Goal: Task Accomplishment & Management: Use online tool/utility

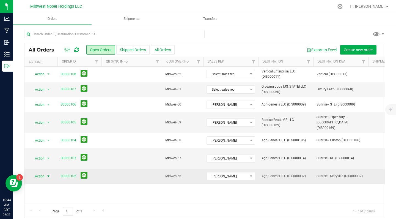
click at [37, 172] on span "Action" at bounding box center [37, 176] width 15 height 8
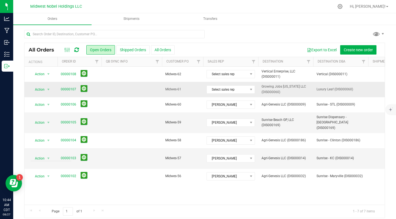
click at [136, 84] on td at bounding box center [131, 89] width 61 height 15
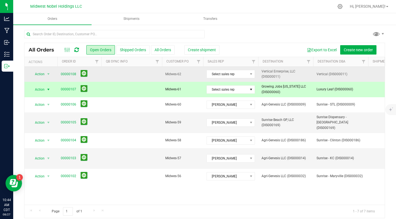
click at [112, 71] on td at bounding box center [131, 74] width 61 height 15
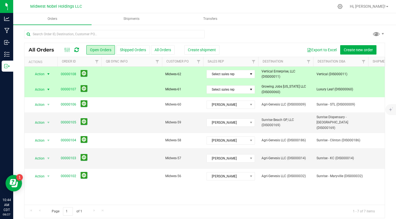
click at [130, 178] on div "Action Action Cancel order Clone order Edit order Mark as fully paid Order audi…" at bounding box center [204, 136] width 360 height 138
click at [19, 62] on div "All Orders Open Orders Shipped Orders All Orders Create shipment Export to Exce…" at bounding box center [204, 123] width 383 height 199
click at [18, 73] on div "All Orders Open Orders Shipped Orders All Orders Create shipment Export to Exce…" at bounding box center [204, 123] width 383 height 199
click at [113, 94] on td at bounding box center [131, 89] width 61 height 15
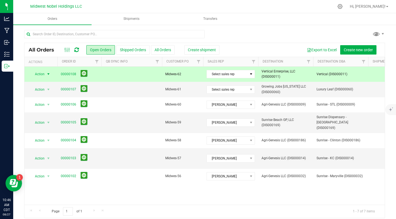
click at [115, 76] on td at bounding box center [131, 74] width 61 height 15
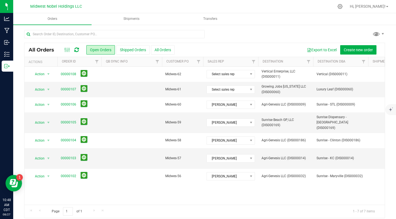
click at [40, 2] on div "Midwest Nobel Holdings LLC" at bounding box center [57, 6] width 83 height 11
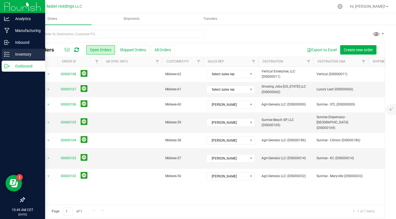
click at [17, 59] on div "Inventory" at bounding box center [23, 54] width 43 height 11
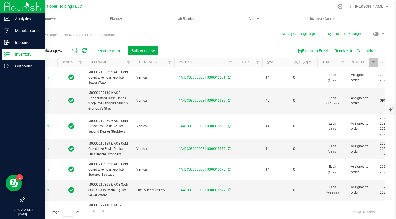
click at [138, 25] on div "Manage package tags Sync METRC Packages All Packages Active Only Active Only La…" at bounding box center [204, 108] width 383 height 168
click at [137, 40] on div at bounding box center [112, 37] width 176 height 13
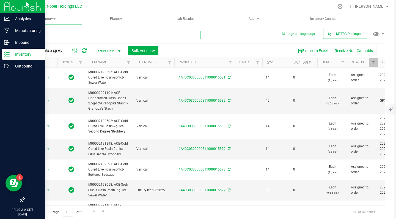
click at [137, 38] on input "text" at bounding box center [112, 35] width 176 height 8
click at [141, 37] on input "text" at bounding box center [112, 35] width 176 height 8
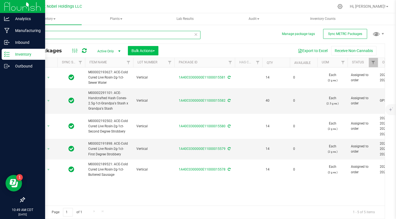
type input "vertical"
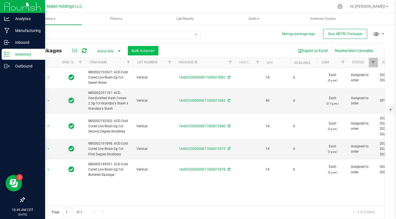
click at [152, 49] on span "Bulk Actions" at bounding box center [142, 50] width 23 height 4
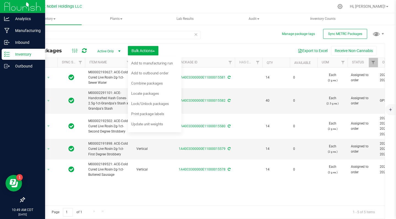
click at [211, 53] on div "Export to Excel Receive Non-Cannabis" at bounding box center [272, 50] width 218 height 9
click at [142, 50] on span "Bulk Actions" at bounding box center [142, 50] width 23 height 4
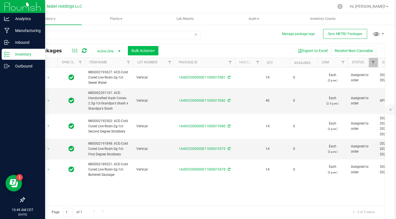
click at [142, 50] on span "Bulk Actions" at bounding box center [142, 50] width 23 height 4
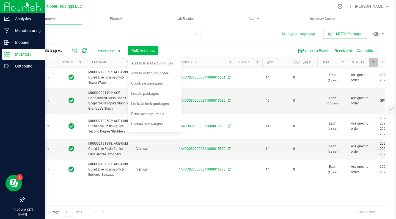
click at [142, 50] on span "Bulk Actions" at bounding box center [142, 50] width 23 height 4
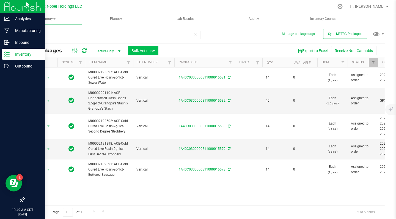
click at [142, 50] on span "Bulk Actions" at bounding box center [142, 50] width 23 height 4
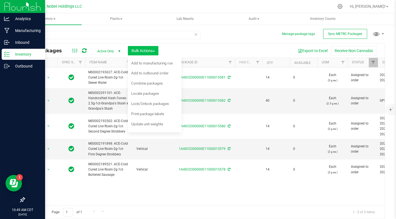
click at [142, 50] on span "Bulk Actions" at bounding box center [142, 50] width 23 height 4
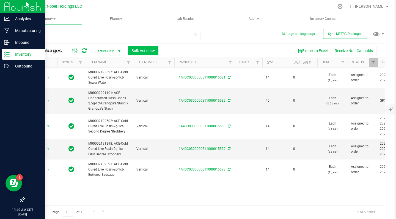
click at [142, 50] on span "Bulk Actions" at bounding box center [142, 50] width 23 height 4
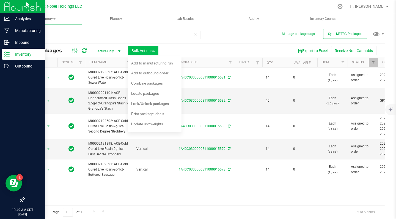
click at [142, 50] on span "Bulk Actions" at bounding box center [142, 50] width 23 height 4
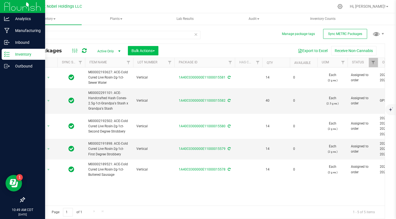
click at [142, 50] on span "Bulk Actions" at bounding box center [142, 50] width 23 height 4
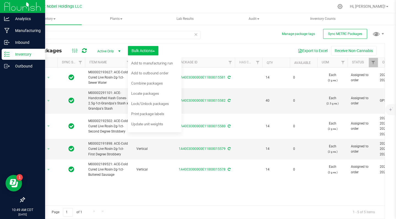
click at [142, 50] on span "Bulk Actions" at bounding box center [142, 50] width 23 height 4
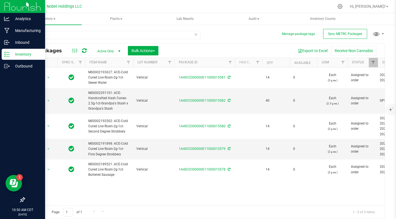
click at [197, 33] on icon at bounding box center [196, 34] width 4 height 7
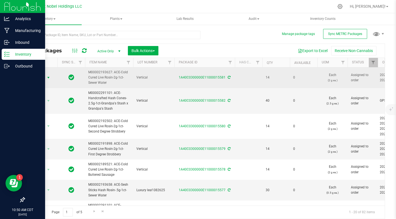
click at [42, 77] on span "Action" at bounding box center [37, 78] width 15 height 8
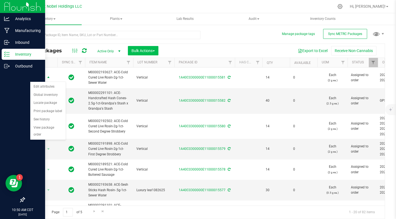
click at [145, 49] on span "Bulk Actions" at bounding box center [142, 50] width 23 height 4
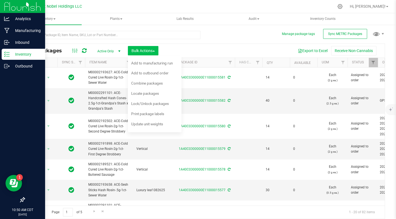
click at [147, 49] on span "Bulk Actions" at bounding box center [142, 50] width 23 height 4
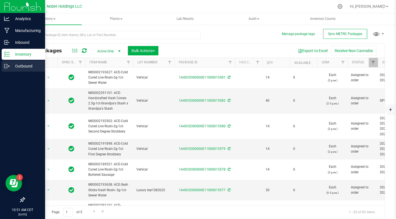
click at [18, 65] on p "Outbound" at bounding box center [26, 66] width 33 height 7
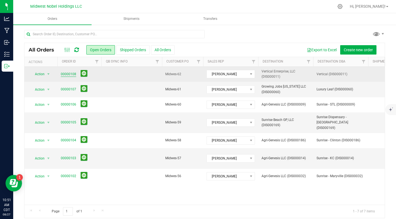
click at [67, 72] on link "00000108" at bounding box center [68, 74] width 15 height 5
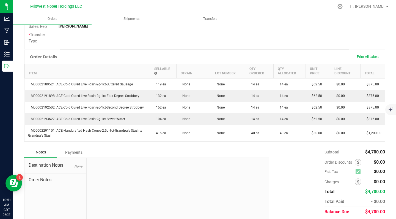
scroll to position [124, 0]
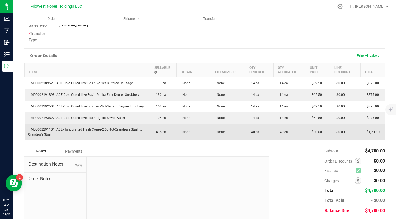
click at [97, 132] on td "M00002291101: ACE-Handcrafted Hash Cones-2.5g-1ct-Grandpa's Stash x Grandpa's S…" at bounding box center [87, 131] width 125 height 17
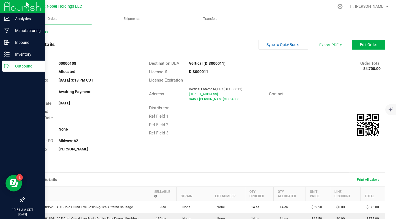
scroll to position [0, 0]
click at [8, 65] on icon at bounding box center [7, 66] width 6 height 6
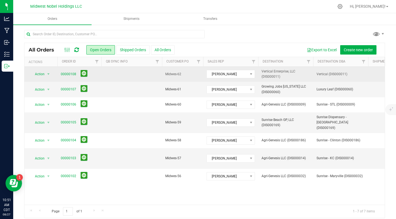
click at [125, 73] on td at bounding box center [131, 74] width 61 height 15
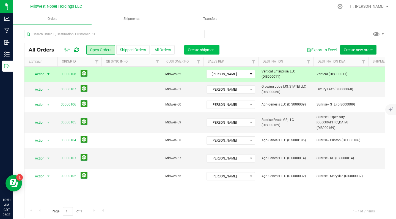
click at [211, 49] on span "Create shipment" at bounding box center [202, 50] width 28 height 4
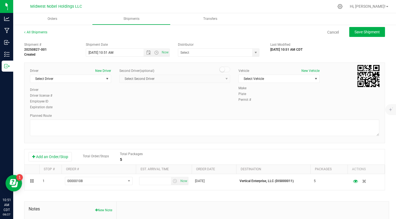
click at [142, 76] on span "Select Second Driver Select Second Driver Jamie Brogan Anthony Caradonna Connor…" at bounding box center [174, 79] width 111 height 8
click at [87, 81] on span "Select Driver" at bounding box center [67, 79] width 74 height 8
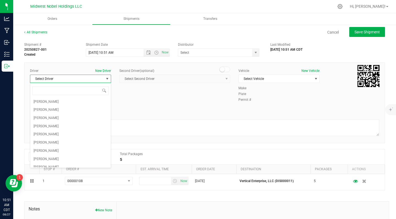
click at [84, 78] on span "Select Driver" at bounding box center [67, 79] width 74 height 8
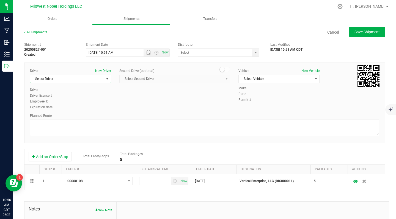
click at [90, 79] on span "Select Driver" at bounding box center [67, 79] width 74 height 8
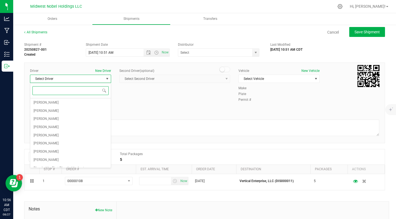
scroll to position [49, 0]
click at [70, 125] on li "[PERSON_NAME]" at bounding box center [70, 126] width 81 height 8
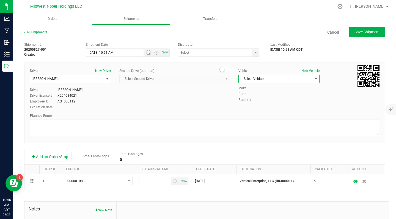
click at [253, 78] on span "Select Vehicle" at bounding box center [276, 79] width 74 height 8
click at [279, 78] on span "Select Vehicle" at bounding box center [276, 79] width 74 height 8
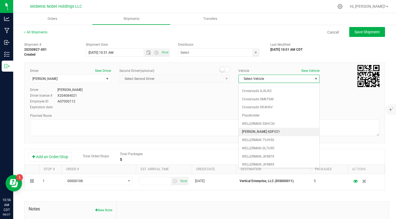
scroll to position [13, 0]
click at [277, 132] on li "[PERSON_NAME] 6DFV21" at bounding box center [279, 132] width 81 height 8
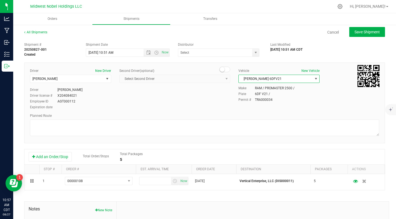
scroll to position [0, 0]
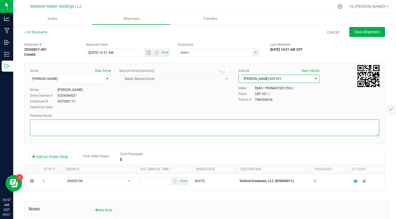
click at [115, 125] on textarea at bounding box center [204, 127] width 349 height 17
paste textarea "1. Head southeast toward Semple Ave (276 ft) 2. Turn left onto Semple Ave (0.3 …"
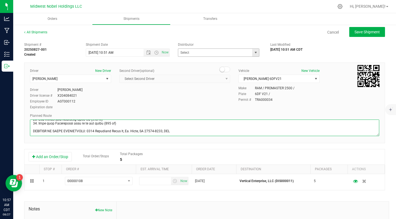
type textarea "1. Head southeast toward Semple Ave (276 ft) 2. Turn left onto Semple Ave (0.3 …"
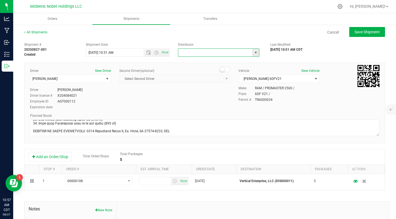
click at [207, 52] on input "text" at bounding box center [214, 53] width 72 height 8
click at [252, 53] on span "select" at bounding box center [255, 53] width 7 height 8
click at [242, 79] on li "Wellerman Transport" at bounding box center [218, 78] width 81 height 8
type input "Wellerman Transport"
click at [146, 95] on div "Driver New Driver Collin Ladd Select Driver Jamie Brogan Anthony Caradonna Conn…" at bounding box center [205, 89] width 358 height 42
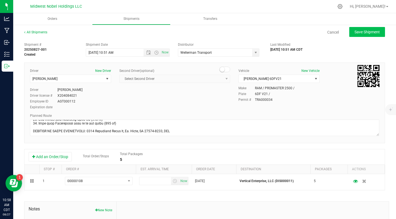
click at [372, 31] on span "Save Shipment" at bounding box center [366, 32] width 25 height 4
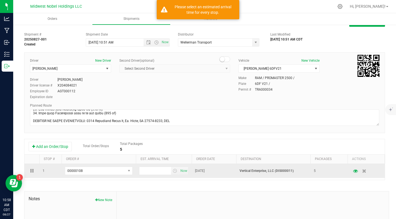
scroll to position [10, 0]
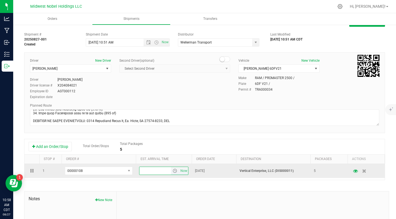
click at [151, 171] on input "text" at bounding box center [155, 171] width 32 height 8
click at [175, 171] on span "select" at bounding box center [175, 170] width 4 height 4
click at [174, 171] on span "select" at bounding box center [175, 170] width 4 height 4
click at [175, 171] on span "select" at bounding box center [175, 170] width 4 height 4
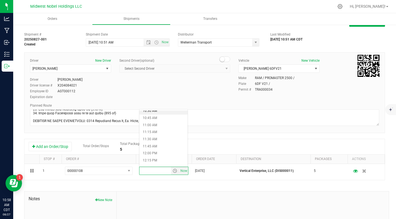
scroll to position [303, 0]
click at [161, 136] on li "11:30 AM" at bounding box center [163, 135] width 48 height 7
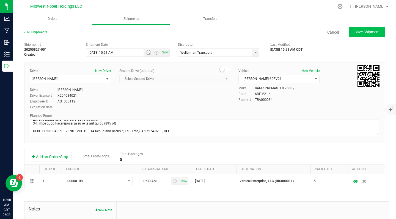
scroll to position [0, 0]
click at [373, 33] on span "Save Shipment" at bounding box center [366, 32] width 25 height 4
type input "8/27/2025 3:51 PM"
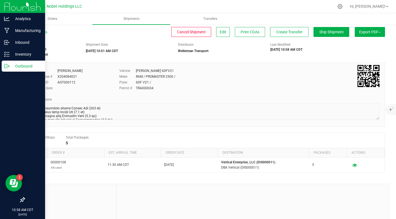
click at [16, 66] on p "Outbound" at bounding box center [26, 66] width 33 height 7
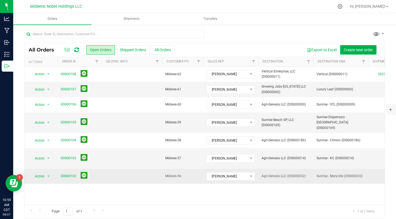
click at [133, 169] on td at bounding box center [131, 176] width 61 height 15
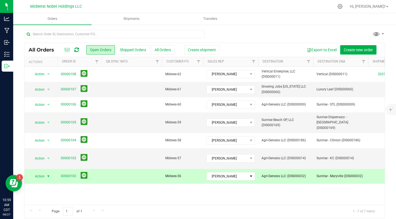
click at [128, 169] on td at bounding box center [131, 176] width 61 height 15
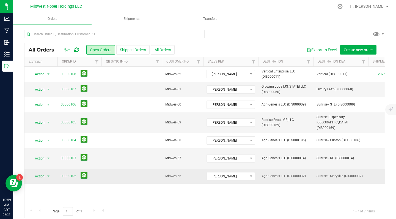
click at [128, 169] on td at bounding box center [131, 176] width 61 height 15
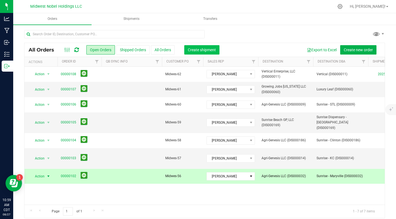
click at [210, 48] on span "Create shipment" at bounding box center [202, 50] width 28 height 4
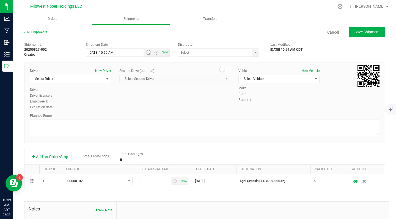
click at [97, 79] on span "Select Driver" at bounding box center [67, 79] width 74 height 8
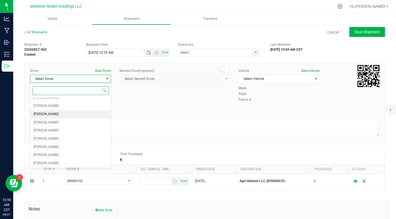
scroll to position [44, 0]
click at [70, 127] on li "[PERSON_NAME]" at bounding box center [70, 131] width 81 height 8
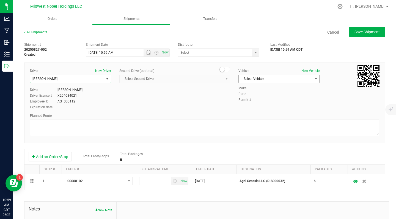
click at [261, 78] on span "Select Vehicle" at bounding box center [276, 79] width 74 height 8
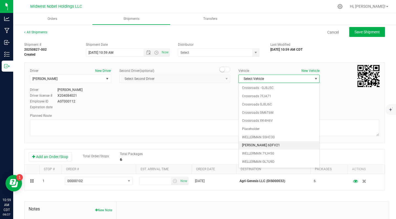
click at [276, 147] on li "[PERSON_NAME] 6DFV21" at bounding box center [279, 145] width 81 height 8
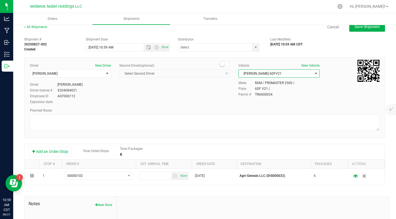
scroll to position [8, 0]
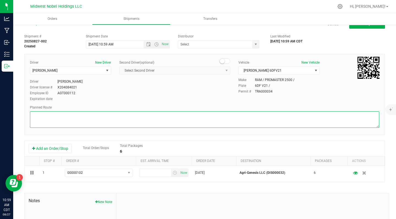
click at [161, 123] on textarea at bounding box center [204, 119] width 349 height 17
paste textarea "1. Head southeast toward Semple Ave (276 ft) 2. Turn left onto Semple Ave (0.3 …"
type textarea "1. Head southeast toward Semple Ave (276 ft) 2. Turn left onto Semple Ave (0.3 …"
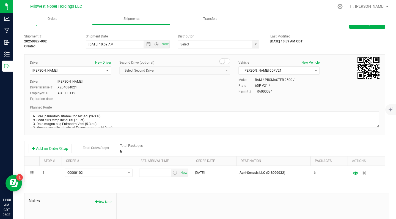
click at [299, 98] on div "Driver New Driver Collin Ladd Select Driver Jamie Brogan Anthony Caradonna Conn…" at bounding box center [205, 81] width 358 height 42
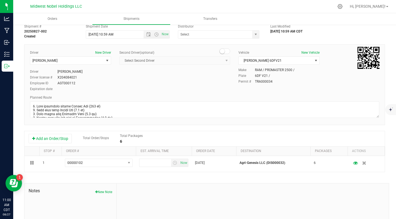
scroll to position [22, 0]
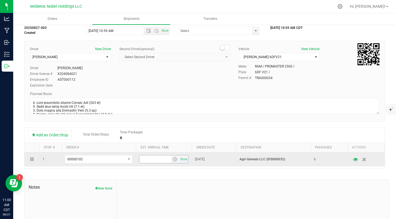
click at [161, 159] on input "text" at bounding box center [155, 159] width 32 height 8
click at [176, 160] on span "select" at bounding box center [175, 159] width 4 height 4
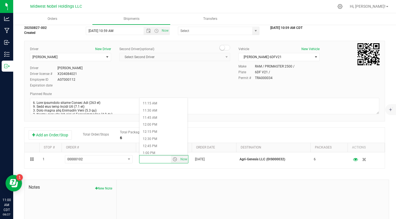
scroll to position [321, 0]
click at [164, 120] on li "12:00 PM" at bounding box center [163, 120] width 48 height 7
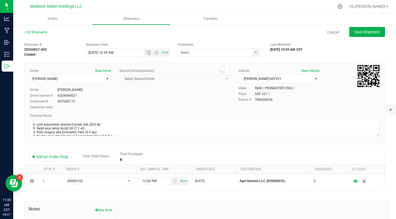
scroll to position [0, 0]
click at [240, 51] on input "text" at bounding box center [214, 53] width 72 height 8
click at [255, 53] on span "select" at bounding box center [256, 52] width 4 height 4
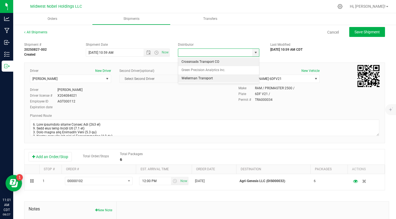
click at [242, 80] on li "Wellerman Transport" at bounding box center [218, 78] width 81 height 8
type input "Wellerman Transport"
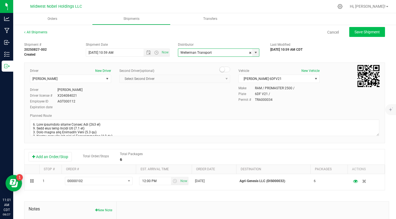
click at [373, 34] on span "Save Shipment" at bounding box center [366, 32] width 25 height 4
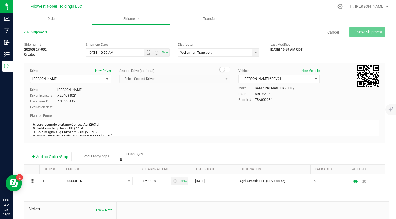
type input "8/27/2025 3:59 PM"
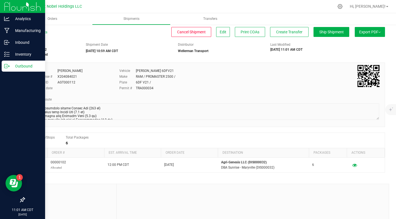
click at [14, 67] on p "Outbound" at bounding box center [26, 66] width 33 height 7
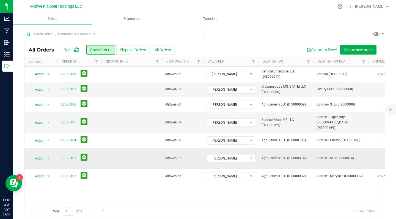
click at [139, 150] on td at bounding box center [131, 158] width 61 height 21
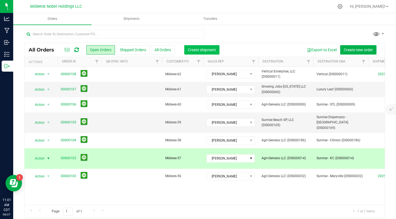
click at [194, 51] on span "Create shipment" at bounding box center [202, 50] width 28 height 4
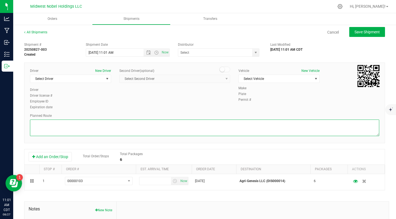
click at [292, 131] on textarea at bounding box center [204, 127] width 349 height 17
paste textarea "1. Head southeast toward Semple Ave (276 ft) 2. Turn left onto Semple Ave (0.3 …"
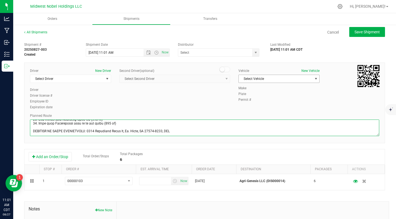
type textarea "1. Head southeast toward Semple Ave (276 ft) 2. Turn left onto Semple Ave (0.3 …"
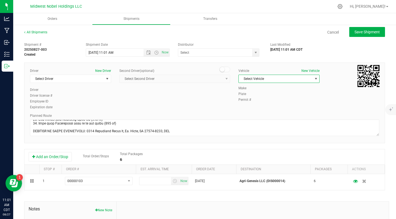
click at [266, 77] on span "Select Vehicle" at bounding box center [276, 79] width 74 height 8
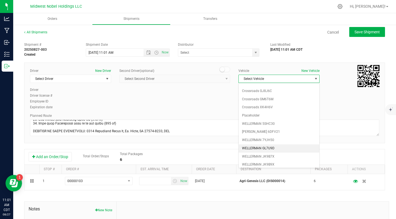
scroll to position [13, 0]
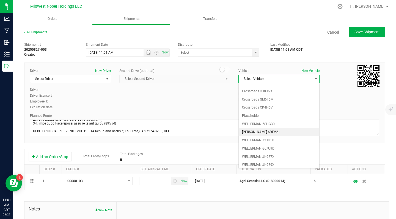
click at [274, 131] on li "[PERSON_NAME] 6DFV21" at bounding box center [279, 132] width 81 height 8
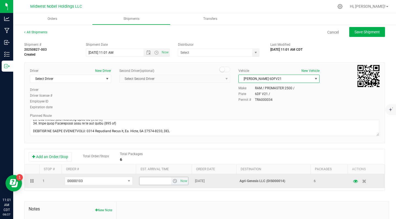
click at [174, 182] on span "select" at bounding box center [175, 180] width 4 height 4
click at [176, 180] on span "select" at bounding box center [175, 180] width 4 height 4
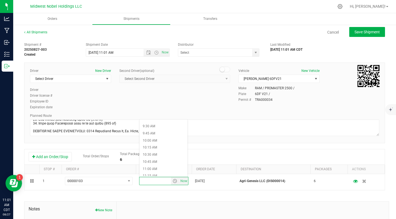
scroll to position [278, 0]
click at [160, 145] on li "10:30 AM" at bounding box center [163, 142] width 48 height 7
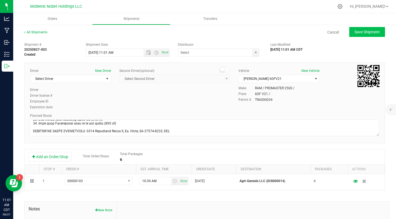
scroll to position [0, 0]
click at [249, 56] on input "text" at bounding box center [214, 53] width 72 height 8
click at [251, 54] on span at bounding box center [218, 52] width 81 height 8
click at [254, 53] on span "select" at bounding box center [256, 52] width 4 height 4
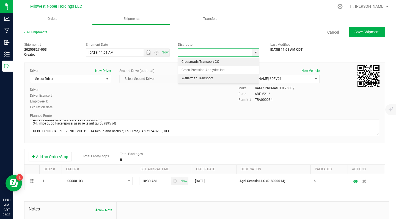
click at [235, 76] on li "Wellerman Transport" at bounding box center [218, 78] width 81 height 8
type input "Wellerman Transport"
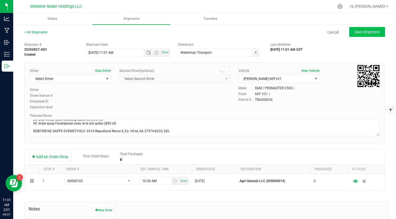
click at [376, 30] on span "Save Shipment" at bounding box center [366, 32] width 25 height 4
type input "8/27/2025 4:01 PM"
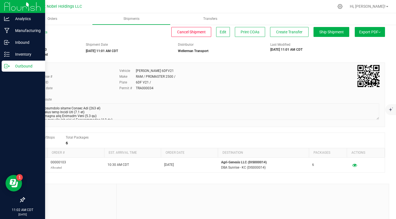
click at [20, 64] on p "Outbound" at bounding box center [26, 66] width 33 height 7
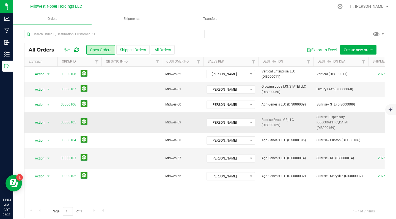
click at [141, 115] on td at bounding box center [131, 122] width 61 height 21
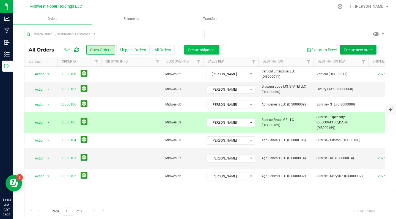
click at [210, 48] on span "Create shipment" at bounding box center [202, 50] width 28 height 4
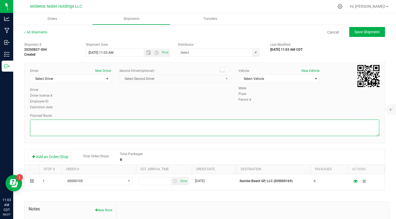
click at [139, 126] on textarea at bounding box center [204, 127] width 349 height 17
paste textarea "1. Head southeast toward Semple Ave (276 ft) 2. Turn left onto Semple Ave (0.3 …"
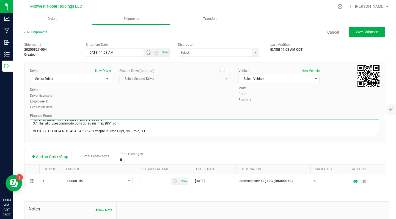
type textarea "1. Head southeast toward Semple Ave (276 ft) 2. Turn left onto Semple Ave (0.3 …"
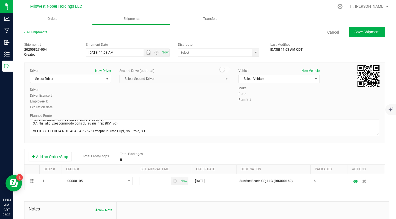
click at [98, 78] on span "Select Driver" at bounding box center [67, 79] width 74 height 8
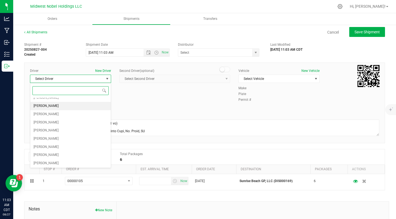
scroll to position [44, 0]
click at [79, 131] on li "[PERSON_NAME]" at bounding box center [70, 131] width 81 height 8
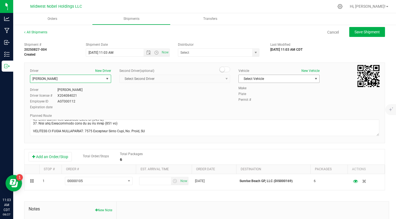
click at [266, 75] on span "Select Vehicle" at bounding box center [276, 79] width 74 height 8
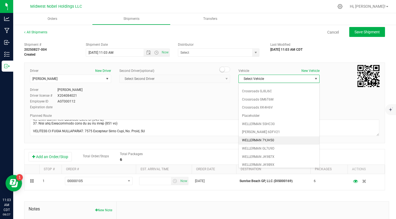
scroll to position [13, 0]
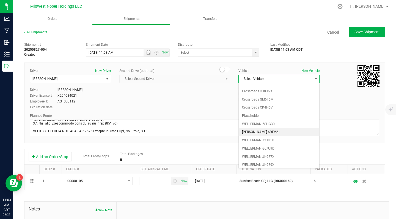
click at [281, 131] on li "[PERSON_NAME] 6DFV21" at bounding box center [279, 132] width 81 height 8
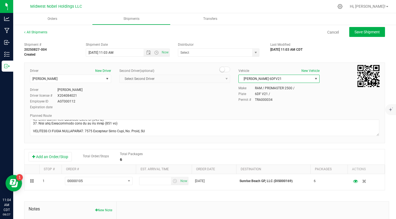
click at [268, 0] on nav "Midwest Nobel Holdings LLC Hi, [PERSON_NAME]!" at bounding box center [204, 6] width 383 height 13
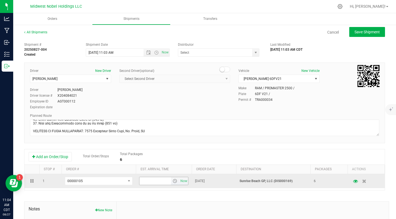
click at [160, 182] on input "text" at bounding box center [155, 181] width 32 height 8
click at [177, 180] on span "select" at bounding box center [175, 181] width 8 height 8
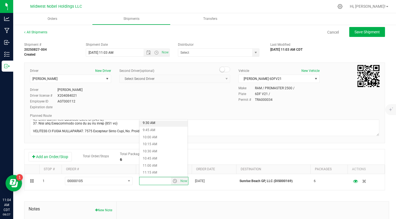
scroll to position [274, 0]
click at [159, 154] on li "10:45 AM" at bounding box center [163, 154] width 48 height 7
click at [259, 51] on span "select" at bounding box center [255, 53] width 7 height 8
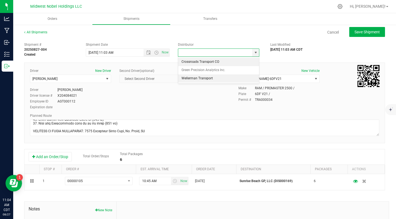
click at [240, 78] on li "Wellerman Transport" at bounding box center [218, 78] width 81 height 8
type input "Wellerman Transport"
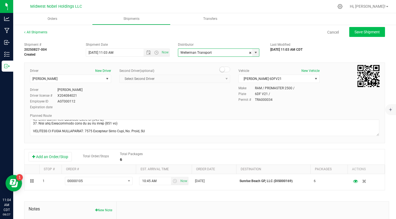
click at [376, 35] on button "Save Shipment" at bounding box center [367, 32] width 36 height 10
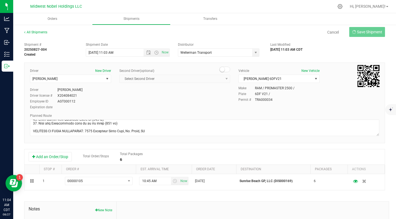
type input "8/27/2025 4:03 PM"
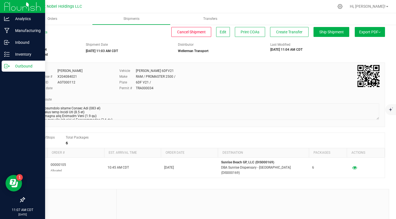
click at [16, 64] on p "Outbound" at bounding box center [26, 66] width 33 height 7
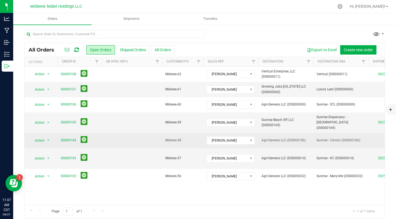
click at [125, 133] on td at bounding box center [131, 140] width 61 height 15
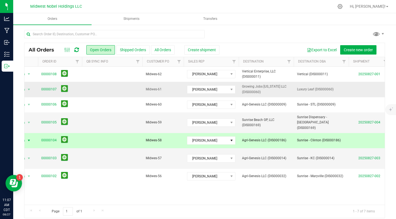
scroll to position [0, 20]
click at [117, 93] on td at bounding box center [111, 89] width 61 height 15
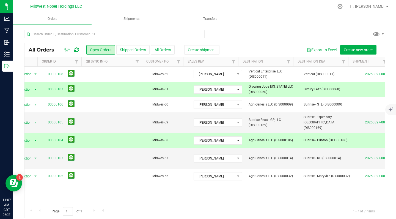
scroll to position [0, 12]
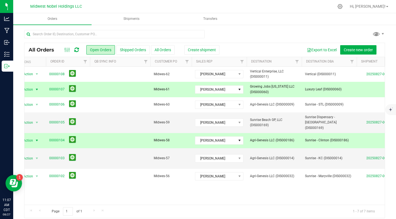
click at [118, 139] on td at bounding box center [120, 140] width 61 height 15
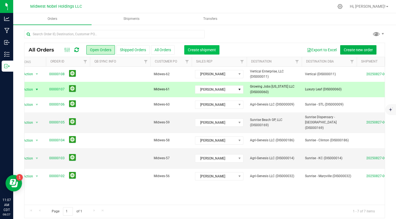
click at [205, 50] on span "Create shipment" at bounding box center [202, 50] width 28 height 4
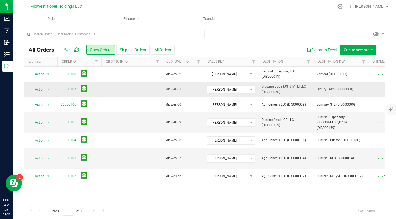
click at [139, 92] on td at bounding box center [131, 89] width 61 height 15
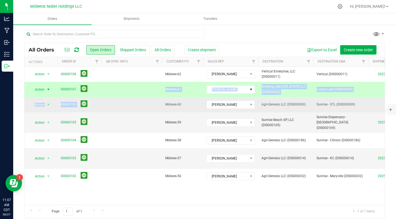
click at [139, 106] on td at bounding box center [131, 104] width 61 height 15
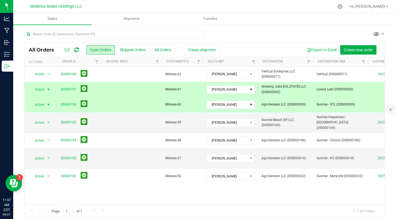
click at [139, 106] on td at bounding box center [131, 104] width 61 height 15
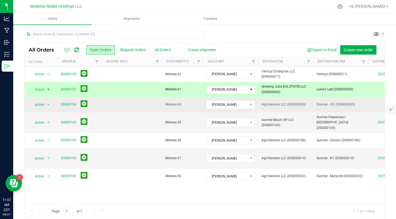
click at [136, 103] on td at bounding box center [131, 104] width 61 height 15
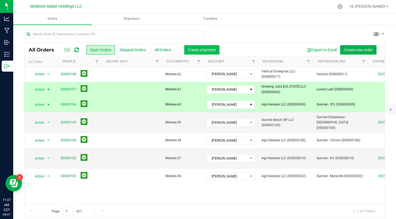
click at [193, 51] on span "Create shipment" at bounding box center [202, 50] width 28 height 4
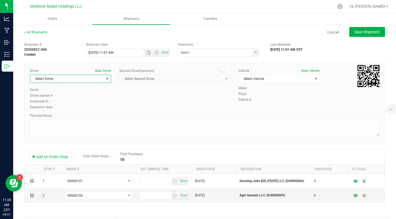
click at [77, 81] on span "Select Driver" at bounding box center [67, 79] width 74 height 8
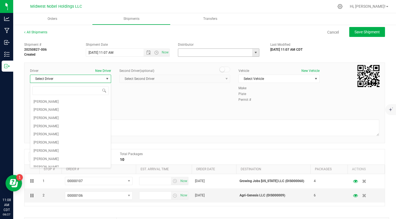
click at [197, 55] on input "text" at bounding box center [214, 53] width 72 height 8
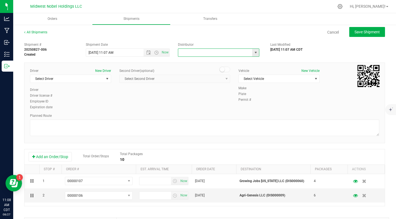
click at [199, 55] on input "text" at bounding box center [214, 53] width 72 height 8
click at [252, 52] on span at bounding box center [218, 52] width 81 height 8
click at [255, 54] on span "select" at bounding box center [256, 52] width 4 height 4
click at [234, 75] on li "Wellerman Transport" at bounding box center [218, 78] width 81 height 8
type input "Wellerman Transport"
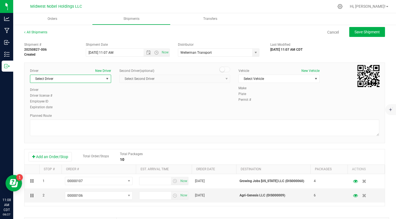
click at [105, 81] on span "select" at bounding box center [107, 79] width 7 height 8
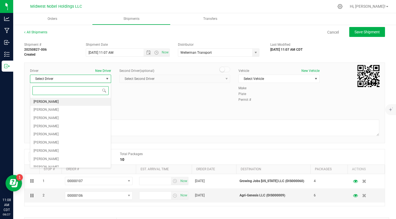
click at [83, 101] on li "[PERSON_NAME]" at bounding box center [70, 102] width 81 height 8
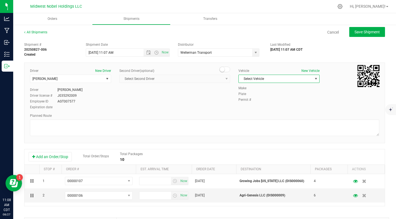
click at [271, 77] on span "Select Vehicle" at bounding box center [276, 79] width 74 height 8
click at [282, 81] on span "Select Vehicle" at bounding box center [276, 79] width 74 height 8
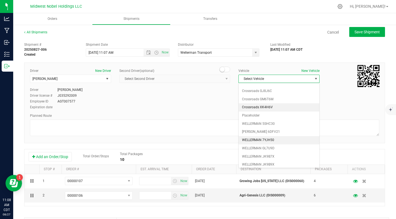
scroll to position [13, 0]
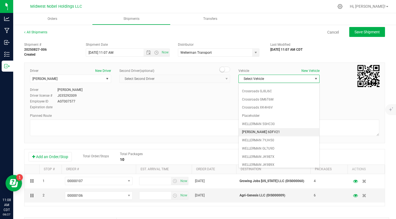
click at [276, 130] on li "[PERSON_NAME] 6DFV21" at bounding box center [279, 132] width 81 height 8
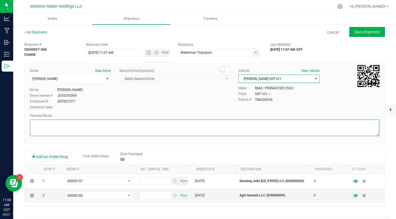
click at [208, 129] on textarea at bounding box center [204, 127] width 349 height 17
paste textarea "1. Head southeast toward Semple Ave (276 ft) 2. Turn left onto Semple Ave (0.3 …"
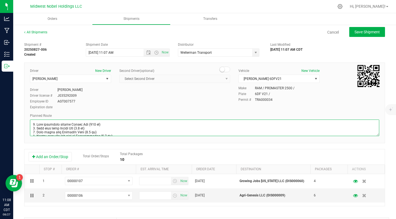
scroll to position [0, 0]
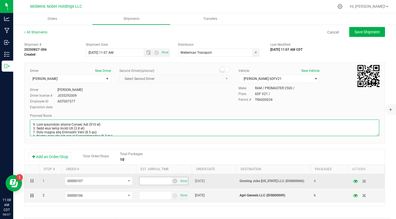
click at [174, 179] on span "select" at bounding box center [175, 180] width 4 height 4
type textarea "1. Head southeast toward Semple Ave (276 ft) 2. Turn left onto Semple Ave (0.3 …"
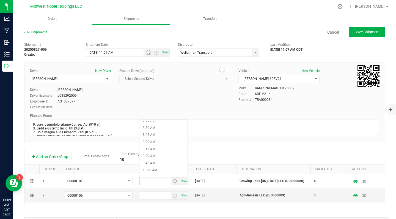
scroll to position [238, 0]
click at [153, 141] on li "9:00 AM" at bounding box center [163, 139] width 48 height 7
click at [173, 197] on span "select" at bounding box center [175, 195] width 4 height 4
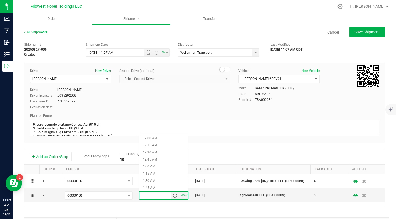
click at [154, 211] on div "Shipment # 20250827-006 Created Shipment Date 8/27/2025 11:07 AM Now Distributo…" at bounding box center [204, 166] width 361 height 252
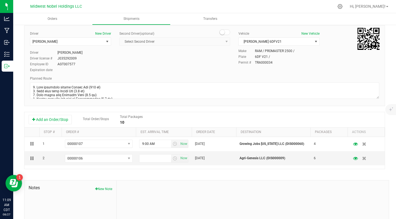
scroll to position [36, 0]
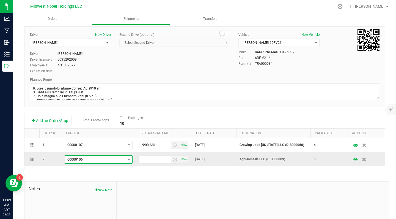
click at [98, 161] on span "00000106" at bounding box center [95, 159] width 60 height 8
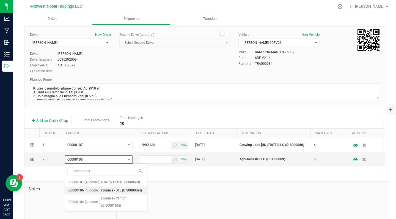
click at [210, 199] on div at bounding box center [253, 218] width 272 height 74
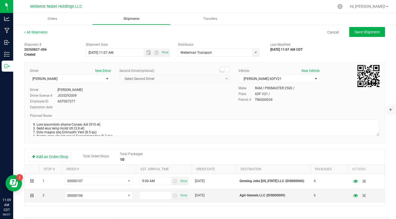
scroll to position [0, 0]
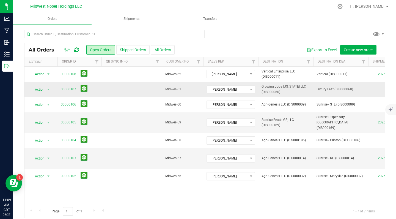
click at [131, 92] on td at bounding box center [131, 89] width 61 height 15
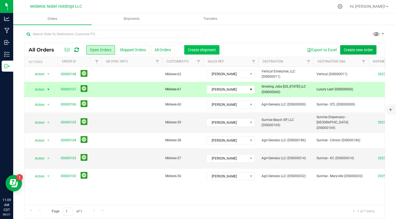
click at [197, 52] on button "Create shipment" at bounding box center [201, 49] width 35 height 9
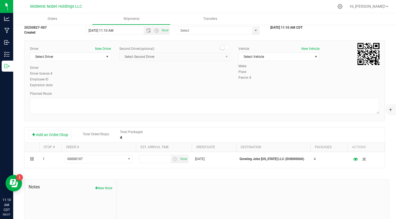
scroll to position [26, 0]
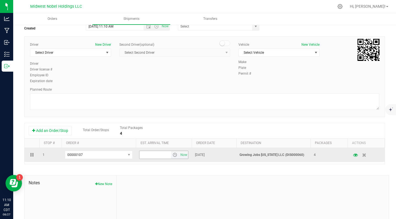
click at [156, 156] on input "text" at bounding box center [155, 155] width 32 height 8
click at [175, 152] on span "select" at bounding box center [175, 155] width 8 height 8
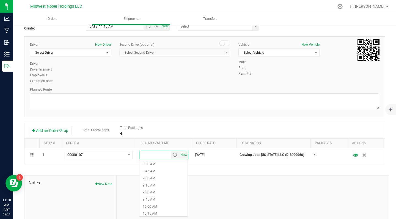
scroll to position [240, 0]
click at [158, 177] on li "9:00 AM" at bounding box center [163, 177] width 48 height 7
click at [289, 55] on span "Select Vehicle" at bounding box center [276, 53] width 74 height 8
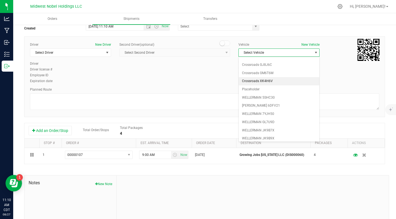
scroll to position [13, 0]
click at [277, 103] on li "[PERSON_NAME] 6DFV21" at bounding box center [279, 106] width 81 height 8
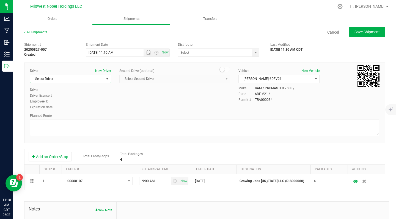
scroll to position [0, 0]
click at [50, 77] on span "Select Driver" at bounding box center [67, 79] width 74 height 8
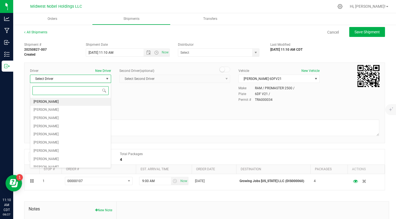
click at [69, 101] on li "[PERSON_NAME]" at bounding box center [70, 102] width 81 height 8
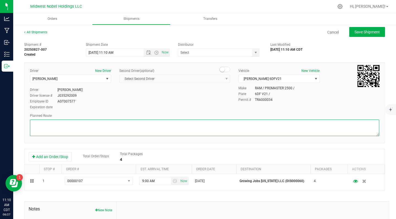
click at [140, 133] on textarea at bounding box center [204, 127] width 349 height 17
paste textarea "1. Head southeast toward Semple Ave (276 ft) 2. Turn left onto Semple Ave (0.3 …"
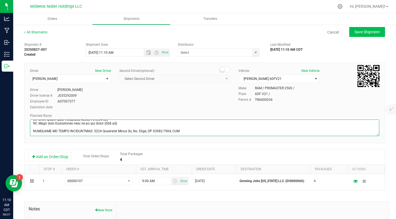
type textarea "1. Head southeast toward Semple Ave (276 ft) 2. Turn left onto Semple Ave (0.3 …"
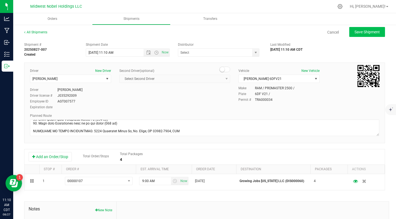
click at [363, 31] on span "Save Shipment" at bounding box center [366, 32] width 25 height 4
type input "8/27/2025 4:10 PM"
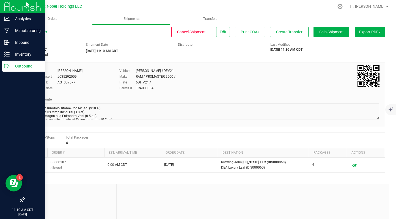
click at [27, 62] on div "Outbound" at bounding box center [23, 66] width 43 height 11
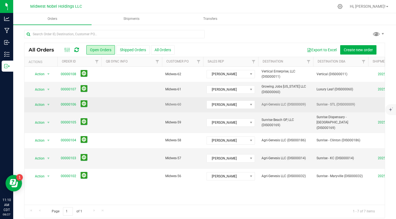
click at [166, 105] on span "Midwes-60" at bounding box center [182, 104] width 35 height 5
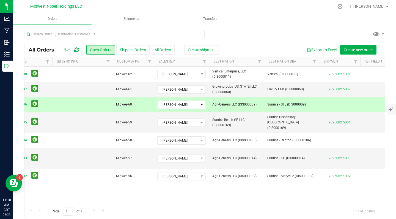
scroll to position [0, 53]
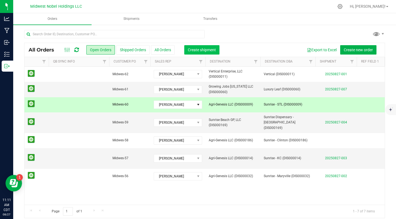
click at [213, 49] on span "Create shipment" at bounding box center [202, 50] width 28 height 4
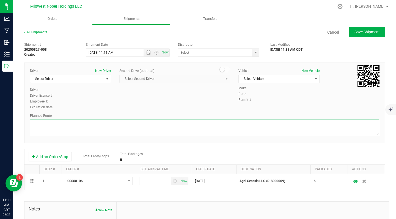
click at [116, 131] on textarea at bounding box center [204, 127] width 349 height 17
paste textarea "1. Head southeast toward Semple Ave (276 ft) 2. Turn left onto Semple Ave (0.3 …"
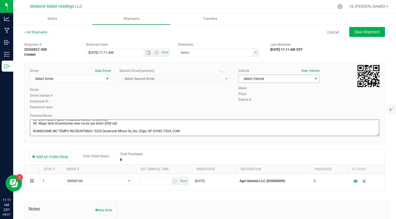
type textarea "1. Head southeast toward Semple Ave (276 ft) 2. Turn left onto Semple Ave (0.3 …"
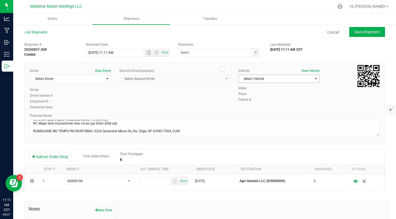
click at [262, 78] on span "Select Vehicle" at bounding box center [276, 79] width 74 height 8
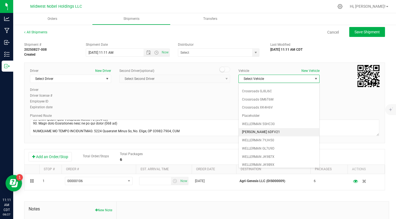
scroll to position [13, 0]
click at [275, 131] on li "[PERSON_NAME] 6DFV21" at bounding box center [279, 132] width 81 height 8
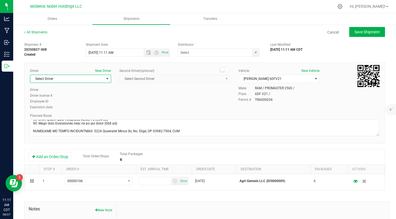
click at [83, 77] on span "Select Driver" at bounding box center [67, 79] width 74 height 8
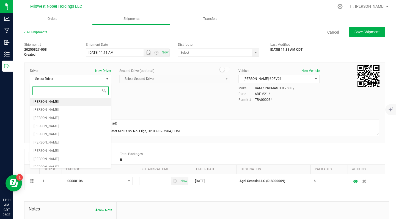
click at [78, 104] on li "[PERSON_NAME]" at bounding box center [70, 102] width 81 height 8
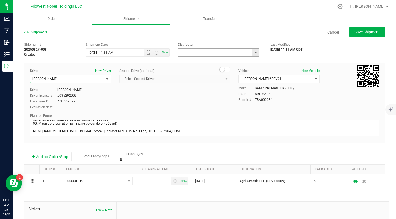
click at [224, 56] on input "text" at bounding box center [214, 53] width 72 height 8
click at [257, 51] on span "select" at bounding box center [256, 52] width 4 height 4
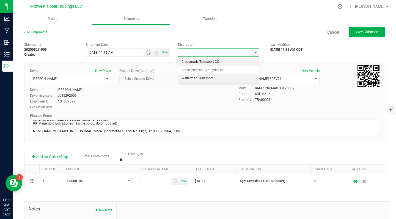
click at [229, 76] on li "Wellerman Transport" at bounding box center [218, 78] width 81 height 8
type input "Wellerman Transport"
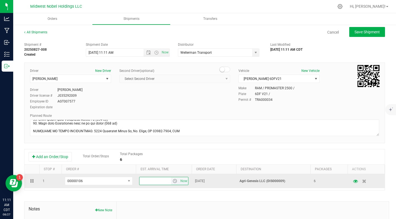
click at [158, 180] on input "text" at bounding box center [155, 181] width 32 height 8
click at [173, 182] on span "select" at bounding box center [175, 180] width 4 height 4
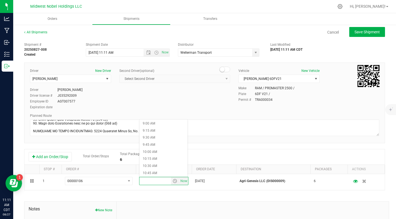
scroll to position [256, 0]
click at [158, 142] on li "9:45 AM" at bounding box center [163, 143] width 48 height 7
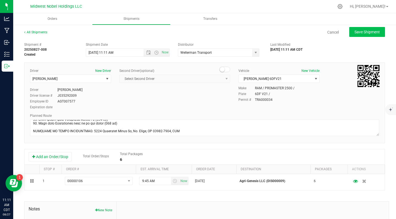
click at [363, 32] on span "Save Shipment" at bounding box center [366, 32] width 25 height 4
type input "8/27/2025 4:11 PM"
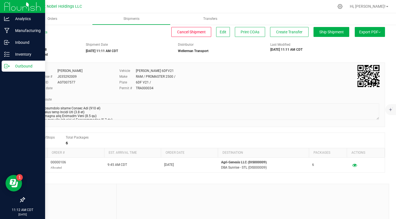
click at [8, 67] on icon at bounding box center [7, 66] width 6 height 6
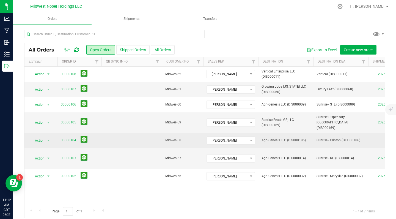
click at [101, 136] on td "00000104" at bounding box center [79, 140] width 44 height 15
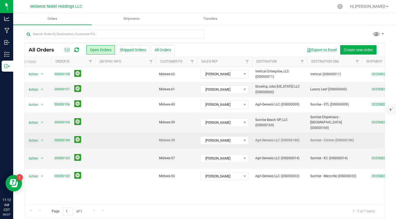
click at [101, 134] on td at bounding box center [125, 140] width 61 height 15
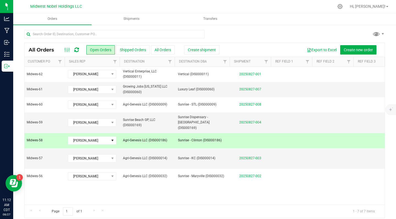
scroll to position [0, 0]
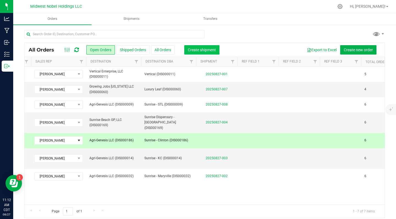
click at [210, 51] on span "Create shipment" at bounding box center [202, 50] width 28 height 4
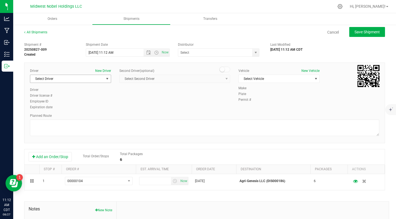
click at [75, 77] on span "Select Driver" at bounding box center [67, 79] width 74 height 8
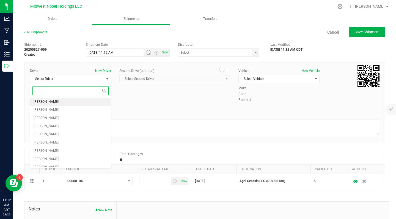
click at [70, 99] on li "[PERSON_NAME]" at bounding box center [70, 102] width 81 height 8
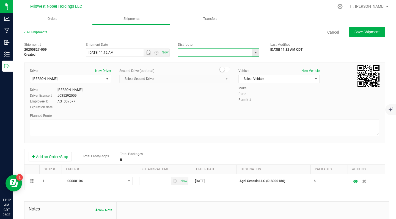
click at [237, 50] on input "text" at bounding box center [214, 53] width 72 height 8
click at [255, 52] on span "select" at bounding box center [256, 52] width 4 height 4
click at [232, 77] on li "Wellerman Transport" at bounding box center [218, 78] width 81 height 8
type input "Wellerman Transport"
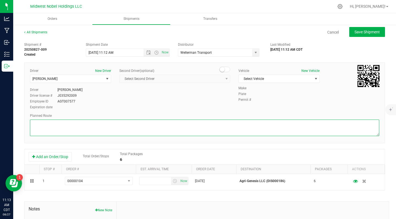
click at [124, 134] on textarea at bounding box center [204, 127] width 349 height 17
paste textarea "1. Head southeast toward Semple Ave (276 ft) 2. Turn left onto Semple Ave (0.3 …"
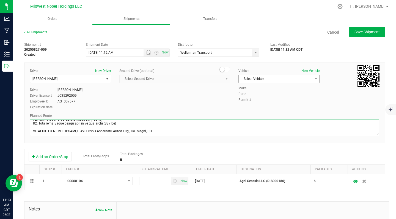
type textarea "1. Head southeast toward Semple Ave (276 ft) 2. Turn left onto Semple Ave (0.3 …"
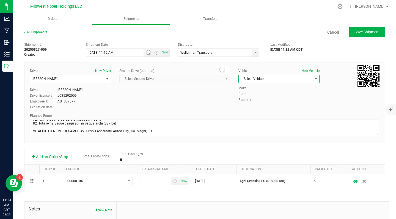
click at [275, 79] on span "Select Vehicle" at bounding box center [276, 79] width 74 height 8
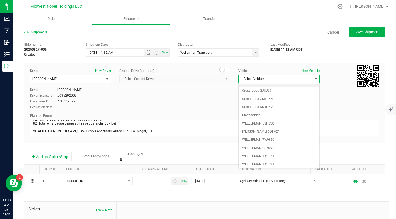
scroll to position [13, 0]
click at [273, 130] on li "[PERSON_NAME] 6DFV21" at bounding box center [279, 132] width 81 height 8
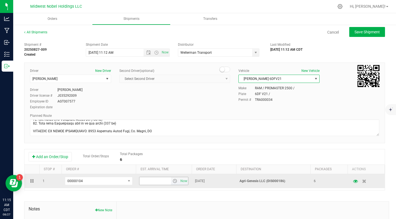
click at [174, 182] on span "select" at bounding box center [175, 180] width 4 height 4
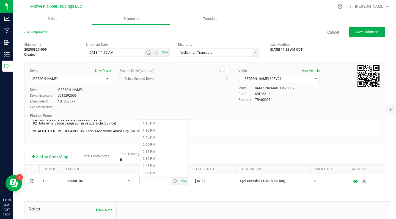
scroll to position [367, 0]
click at [160, 151] on li "2:00 PM" at bounding box center [163, 152] width 48 height 7
click at [364, 34] on span "Save Shipment" at bounding box center [366, 32] width 25 height 4
type input "8/27/2025 4:12 PM"
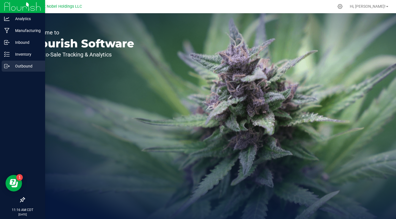
click at [34, 66] on p "Outbound" at bounding box center [26, 66] width 33 height 7
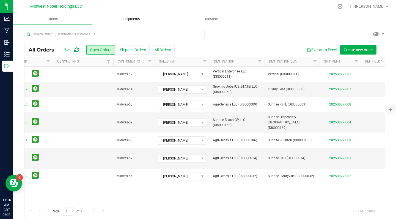
click at [138, 20] on span "Shipments" at bounding box center [131, 19] width 31 height 5
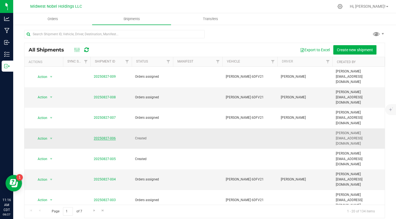
click at [109, 136] on link "20250827-006" at bounding box center [105, 138] width 22 height 4
click at [149, 128] on td "Created" at bounding box center [152, 138] width 41 height 21
click at [161, 128] on td "Created" at bounding box center [152, 138] width 41 height 21
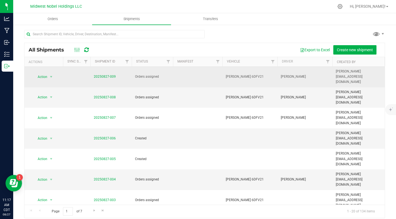
click at [201, 74] on td at bounding box center [198, 77] width 50 height 21
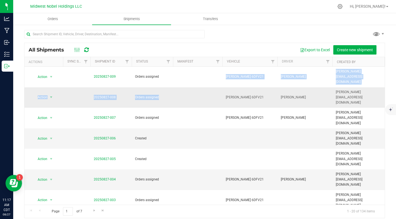
click at [199, 87] on td at bounding box center [198, 97] width 50 height 21
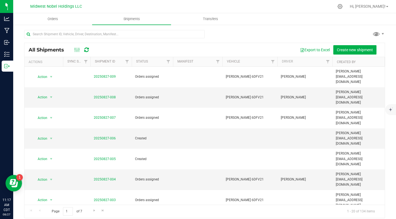
click at [120, 45] on div "All Shipments Export to Excel Create new shipment" at bounding box center [204, 50] width 360 height 14
click at [209, 19] on span "Transfers" at bounding box center [211, 19] width 30 height 5
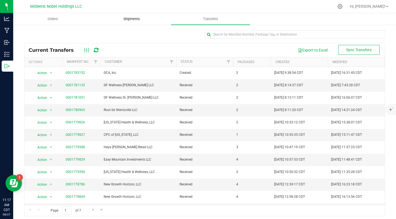
click at [141, 19] on span "Shipments" at bounding box center [131, 19] width 31 height 5
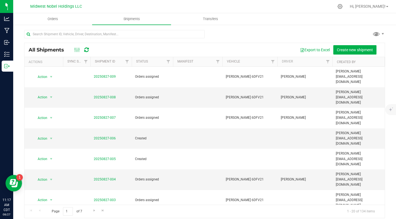
click at [59, 12] on nav "Midwest Nobel Holdings LLC Hi, [PERSON_NAME]!" at bounding box center [204, 6] width 383 height 13
click at [56, 23] on uib-tab-heading "Orders" at bounding box center [52, 18] width 78 height 11
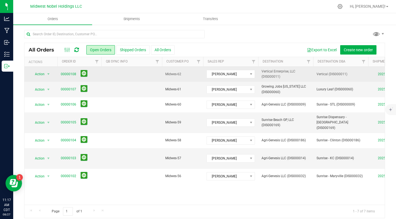
click at [155, 74] on td at bounding box center [131, 74] width 61 height 15
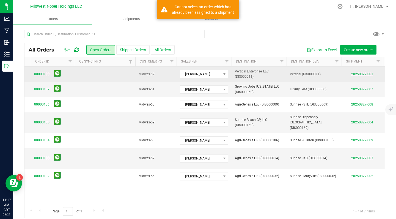
click at [367, 75] on link "20250827-001" at bounding box center [362, 74] width 22 height 4
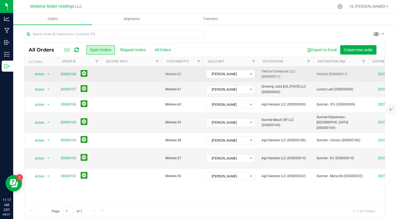
click at [336, 75] on span "Vertical (DIS000011)" at bounding box center [341, 74] width 48 height 5
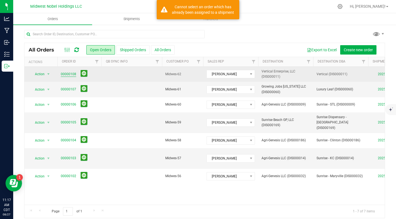
click at [67, 74] on link "00000108" at bounding box center [68, 74] width 15 height 5
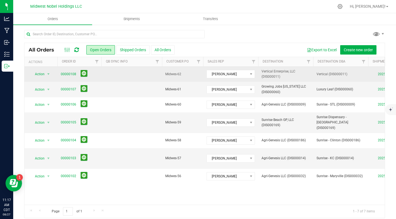
click at [136, 75] on td at bounding box center [131, 74] width 61 height 15
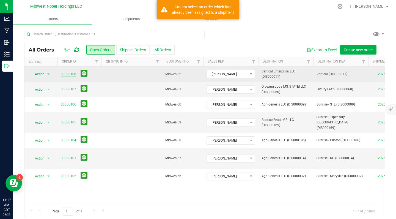
click at [72, 73] on link "00000108" at bounding box center [68, 74] width 15 height 5
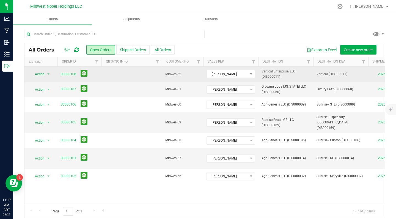
click at [118, 73] on td at bounding box center [131, 74] width 61 height 15
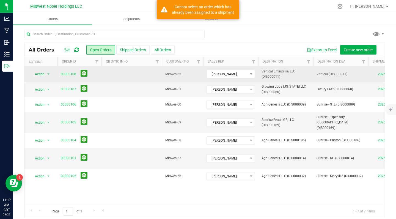
click at [131, 74] on td at bounding box center [131, 74] width 61 height 15
click at [134, 79] on td at bounding box center [131, 74] width 61 height 15
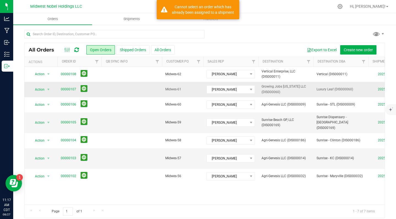
click at [132, 96] on td at bounding box center [131, 89] width 61 height 15
click at [136, 150] on td at bounding box center [131, 158] width 61 height 21
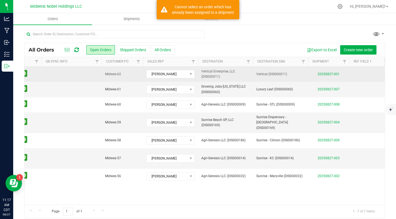
scroll to position [0, 79]
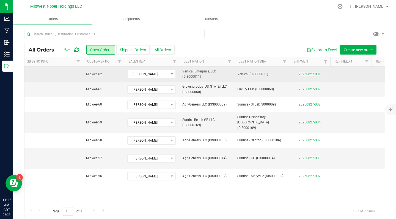
click at [311, 75] on link "20250827-001" at bounding box center [310, 74] width 22 height 4
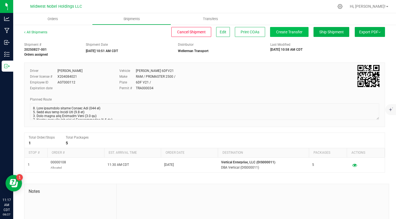
click at [298, 33] on span "Create Transfer" at bounding box center [289, 32] width 26 height 4
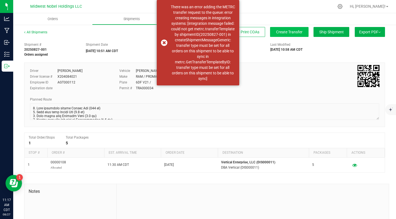
click at [276, 31] on span "Create Transfer" at bounding box center [289, 32] width 26 height 4
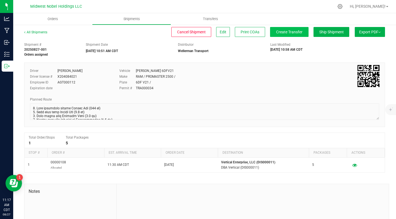
click at [282, 34] on span "Create Transfer" at bounding box center [289, 32] width 26 height 4
click at [296, 35] on button "Create Transfer" at bounding box center [289, 32] width 39 height 10
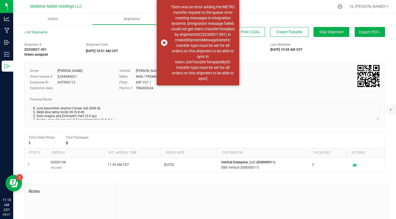
click at [284, 95] on div "Driver [PERSON_NAME] Driver license # X204084021 Employee ID AGT000112 Expirati…" at bounding box center [204, 94] width 361 height 64
click at [298, 35] on button "Create Transfer" at bounding box center [289, 32] width 39 height 10
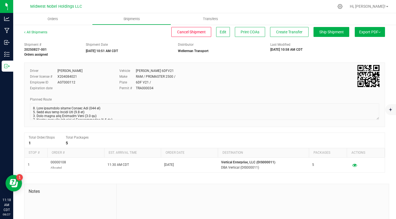
click at [279, 24] on ul "Orders Shipments Transfers" at bounding box center [211, 19] width 396 height 12
click at [279, 28] on button "Create Transfer" at bounding box center [289, 32] width 39 height 10
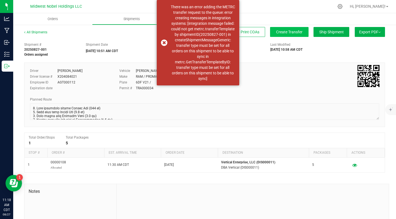
click at [279, 28] on button "Create Transfer" at bounding box center [289, 32] width 39 height 10
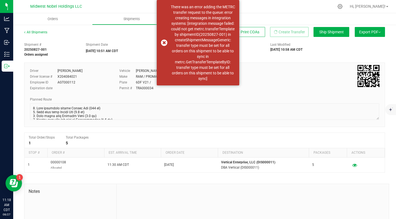
click at [279, 28] on button "Create Transfer" at bounding box center [289, 32] width 39 height 10
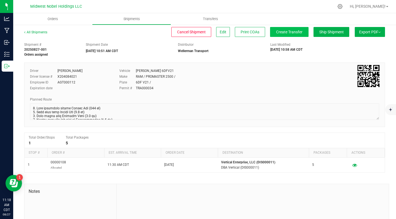
click at [280, 32] on span "Create Transfer" at bounding box center [289, 32] width 26 height 4
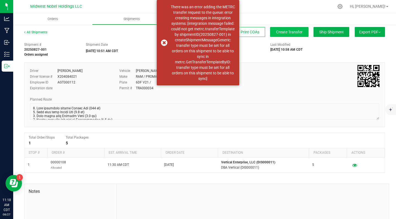
click at [280, 32] on span "Create Transfer" at bounding box center [289, 32] width 26 height 4
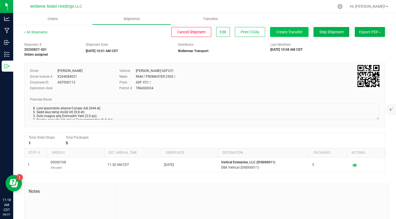
click at [280, 32] on span "Create Transfer" at bounding box center [289, 32] width 26 height 4
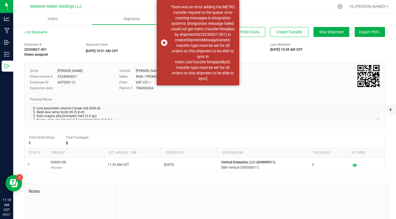
click at [284, 67] on div "Driver [PERSON_NAME] Driver license # X204084021 Employee ID AGT000112 Expirati…" at bounding box center [204, 94] width 361 height 64
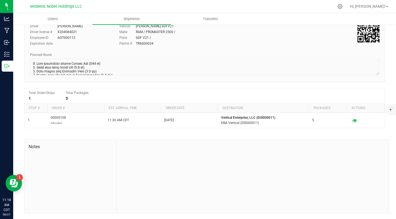
click at [128, 59] on textarea at bounding box center [204, 67] width 349 height 17
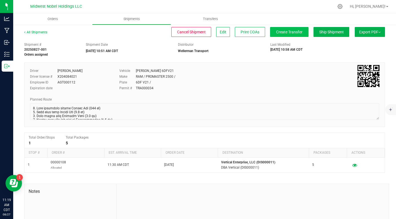
click at [287, 34] on button "Create Transfer" at bounding box center [289, 32] width 39 height 10
